Goal: Task Accomplishment & Management: Use online tool/utility

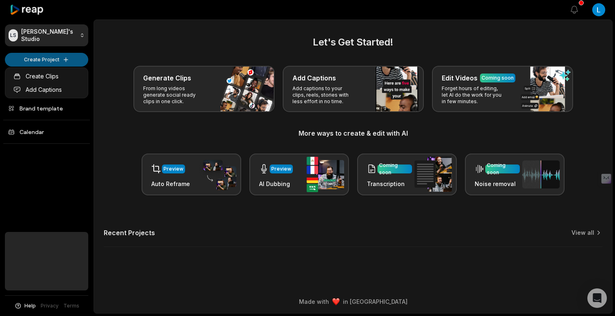
click at [67, 62] on html "[PERSON_NAME] Studio Create Project Home Projects Brand template Calendar Help …" at bounding box center [307, 158] width 615 height 316
click at [66, 74] on link "Create Clips" at bounding box center [46, 76] width 79 height 13
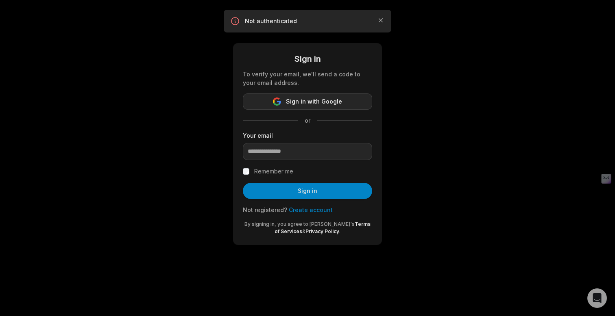
click at [294, 104] on span "Sign in with Google" at bounding box center [314, 102] width 56 height 10
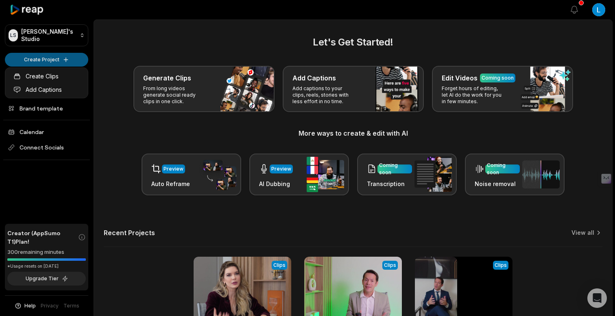
click at [78, 58] on html "LS Leonardo's Studio Create Project Home Projects Brand template Calendar Conne…" at bounding box center [307, 158] width 615 height 316
click at [49, 78] on link "Create Clips" at bounding box center [46, 76] width 79 height 13
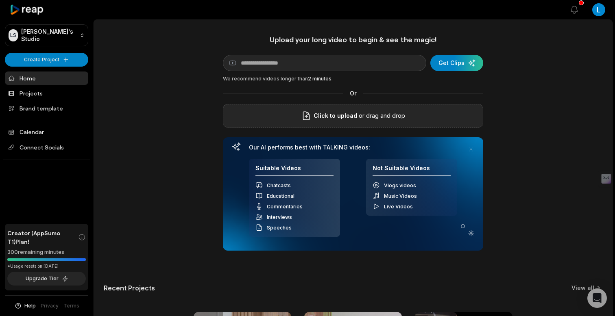
click at [350, 113] on span "Click to upload" at bounding box center [335, 116] width 44 height 10
click at [0, 0] on input "Click to upload" at bounding box center [0, 0] width 0 height 0
click at [340, 111] on span "Click to upload" at bounding box center [335, 116] width 44 height 10
click at [0, 0] on input "Click to upload" at bounding box center [0, 0] width 0 height 0
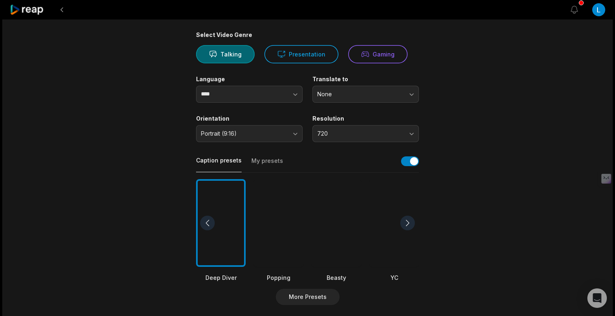
scroll to position [61, 0]
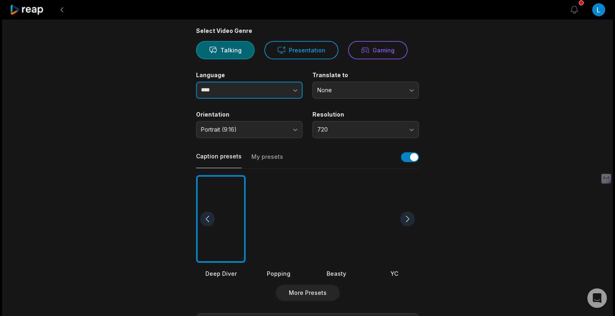
click at [291, 87] on button "button" at bounding box center [279, 90] width 46 height 17
type input "**********"
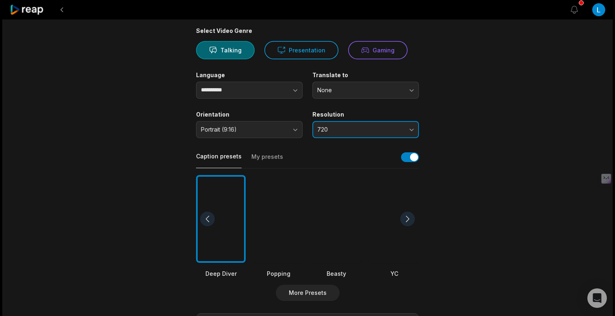
click at [344, 130] on span "720" at bounding box center [359, 129] width 85 height 7
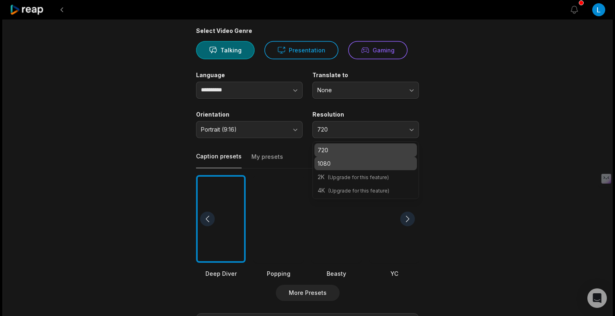
click at [345, 161] on p "1080" at bounding box center [366, 163] width 96 height 9
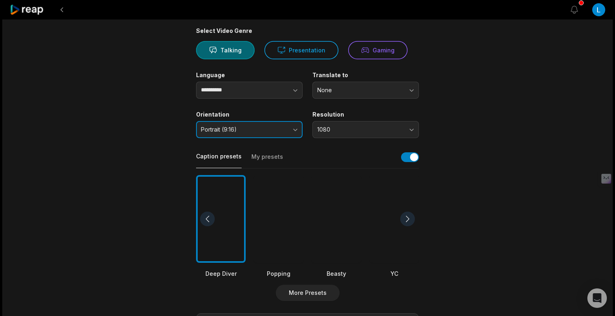
click at [296, 132] on button "Portrait (9:16)" at bounding box center [249, 129] width 107 height 17
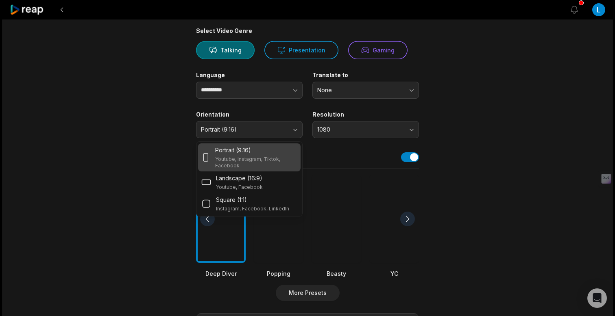
click at [317, 152] on div "Caption presets My presets" at bounding box center [307, 159] width 223 height 18
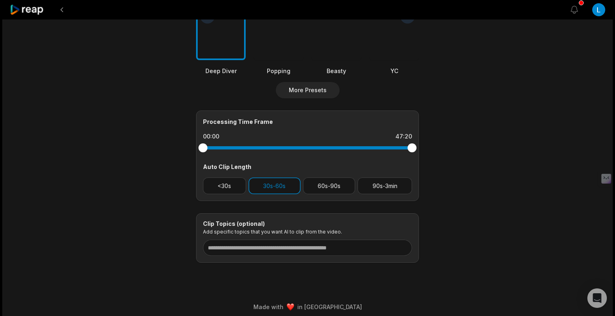
scroll to position [270, 0]
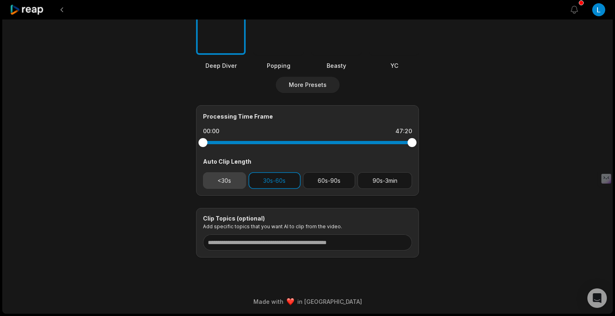
click at [230, 181] on button "<30s" at bounding box center [224, 180] width 43 height 17
click at [280, 185] on button "30s-60s" at bounding box center [274, 181] width 52 height 17
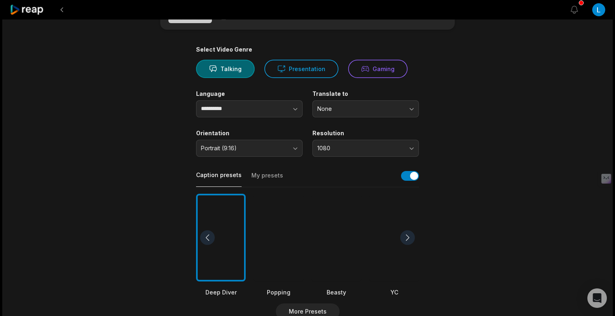
scroll to position [0, 0]
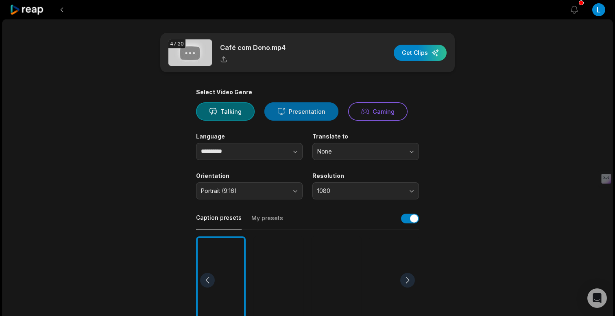
click at [311, 111] on button "Presentation" at bounding box center [301, 111] width 74 height 18
click at [419, 51] on div "button" at bounding box center [420, 53] width 53 height 16
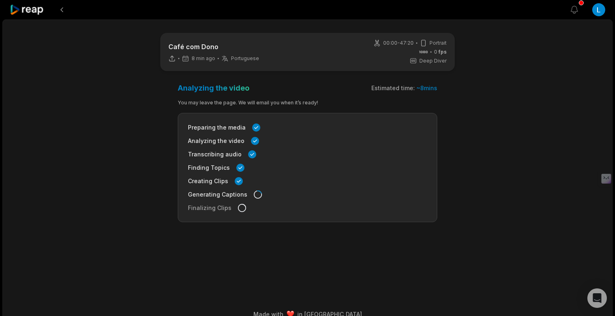
scroll to position [13, 0]
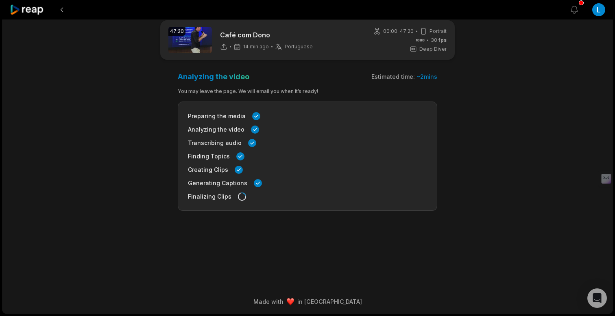
click at [379, 162] on div "Preparing the media Analyzing the video Transcribing audio Finding Topics Creat…" at bounding box center [307, 156] width 259 height 109
click at [237, 197] on icon at bounding box center [242, 197] width 10 height 10
